Goal: Navigation & Orientation: Find specific page/section

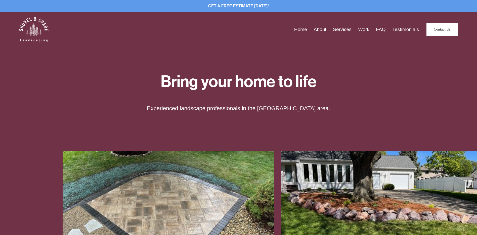
click at [346, 28] on link "Services" at bounding box center [342, 30] width 19 height 8
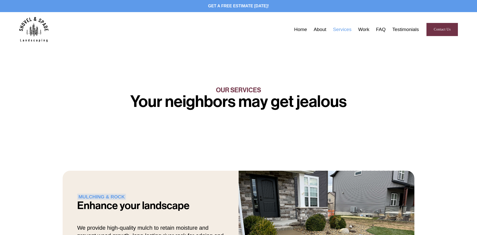
click at [303, 30] on link "Home" at bounding box center [300, 30] width 13 height 8
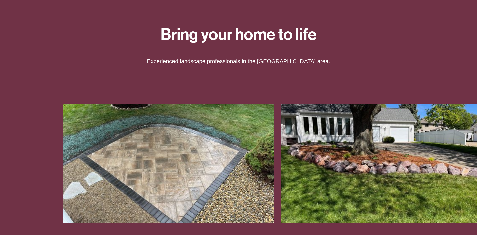
scroll to position [126, 0]
